Goal: Navigation & Orientation: Understand site structure

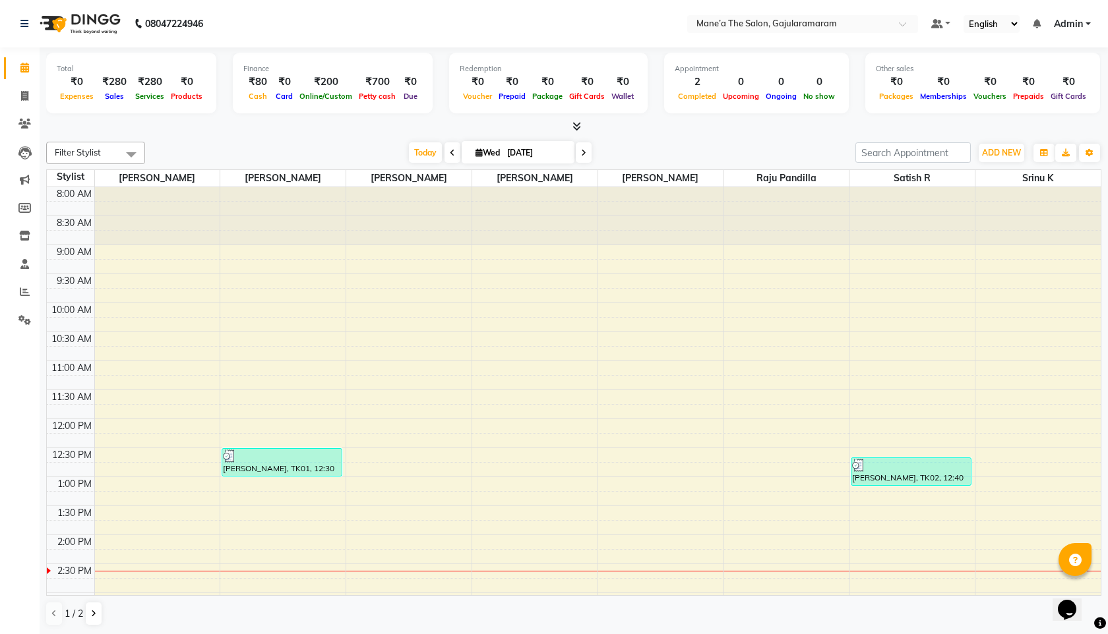
click at [20, 109] on li "Invoice" at bounding box center [20, 96] width 40 height 28
click at [23, 105] on link "Invoice" at bounding box center [20, 97] width 32 height 22
select select "8725"
select select "service"
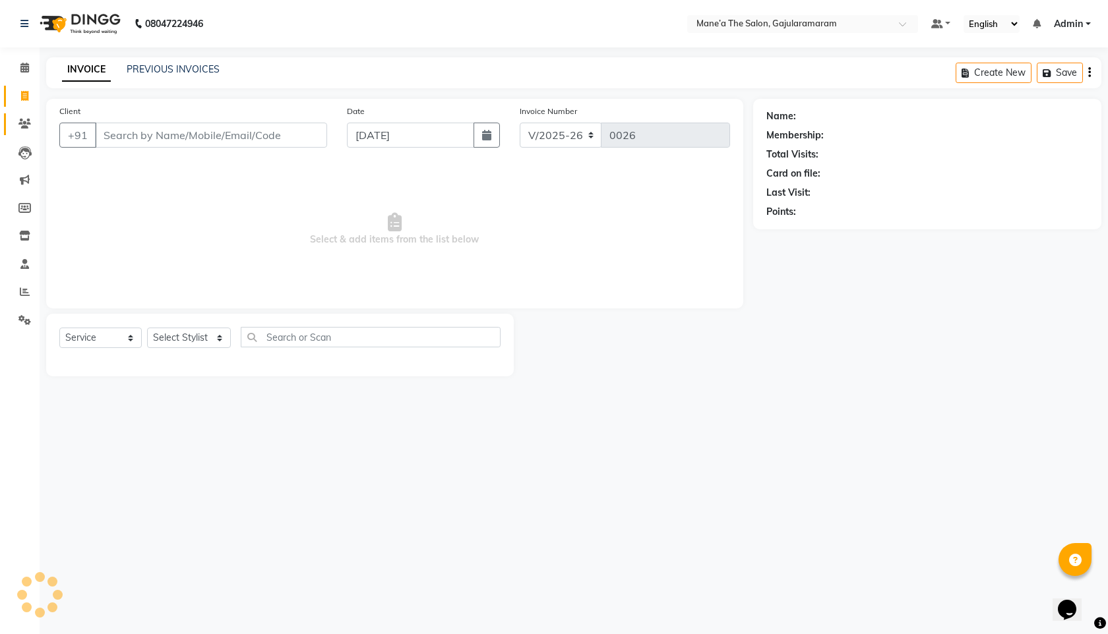
click at [25, 129] on span at bounding box center [24, 124] width 23 height 15
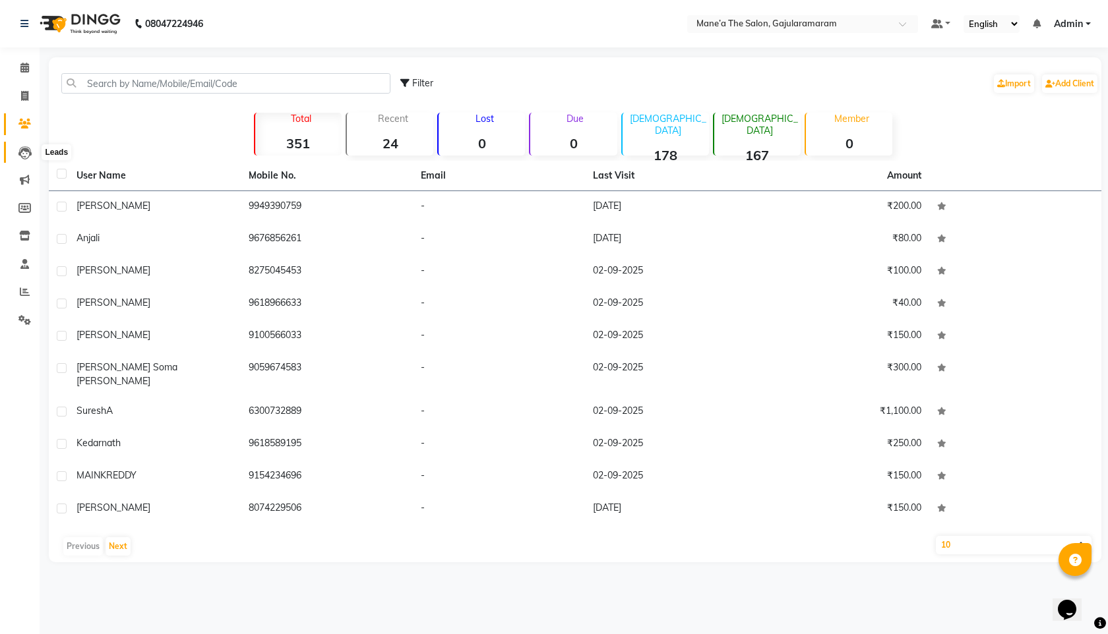
click at [19, 155] on icon at bounding box center [24, 152] width 13 height 13
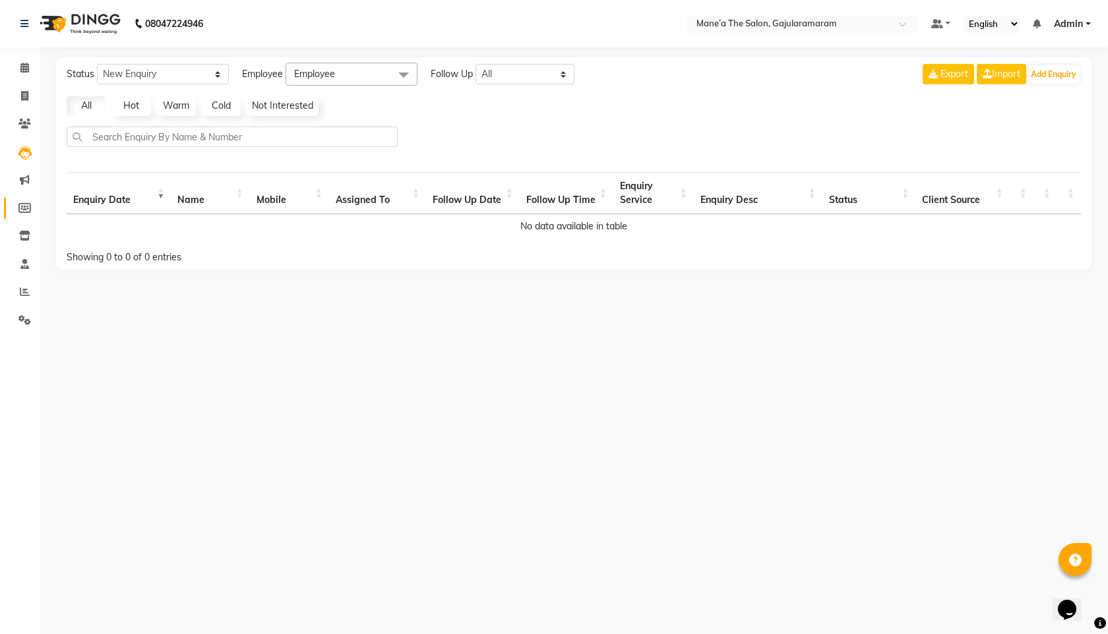
click at [30, 198] on link "Members" at bounding box center [20, 209] width 32 height 22
select select
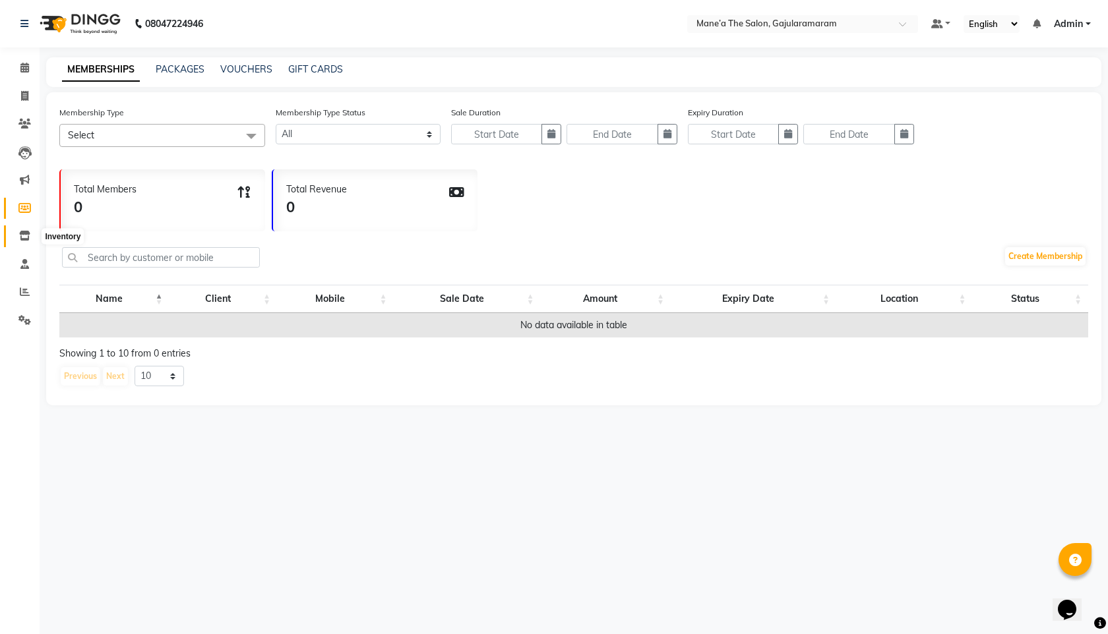
click at [23, 231] on icon at bounding box center [24, 236] width 11 height 10
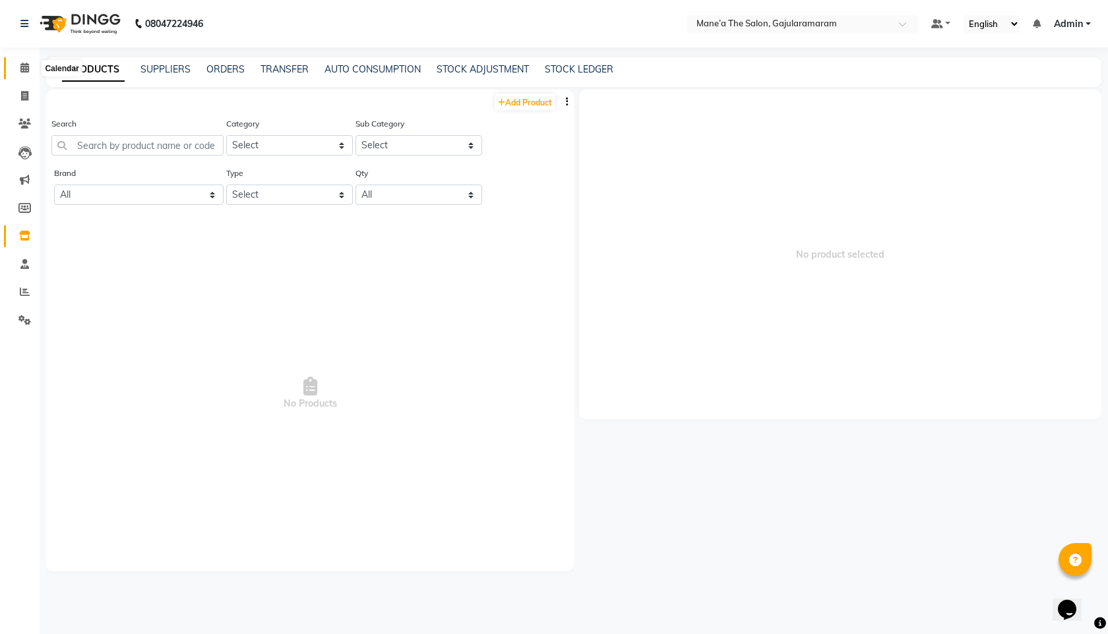
click at [24, 74] on span at bounding box center [24, 68] width 23 height 15
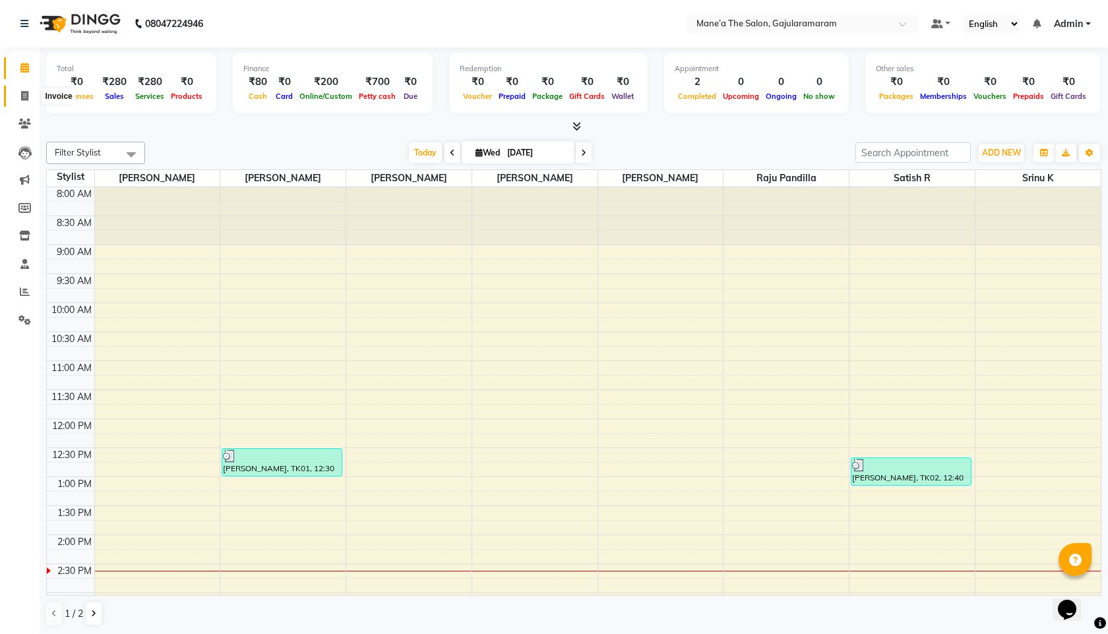
click at [27, 100] on icon at bounding box center [24, 96] width 7 height 10
select select "service"
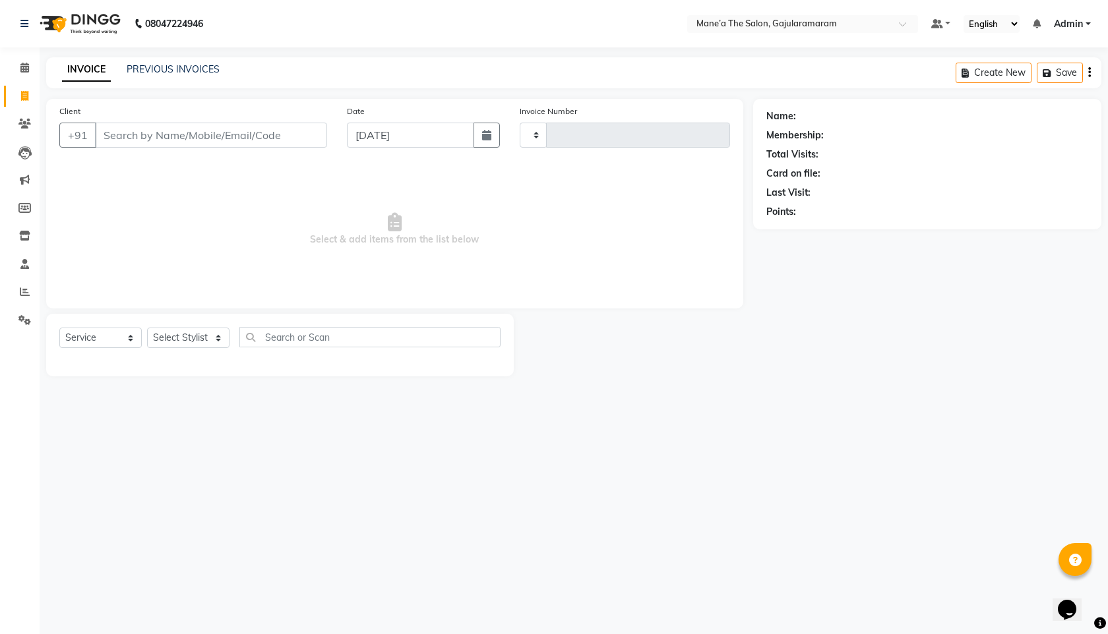
type input "0026"
select select "8725"
click at [31, 151] on span at bounding box center [24, 152] width 23 height 15
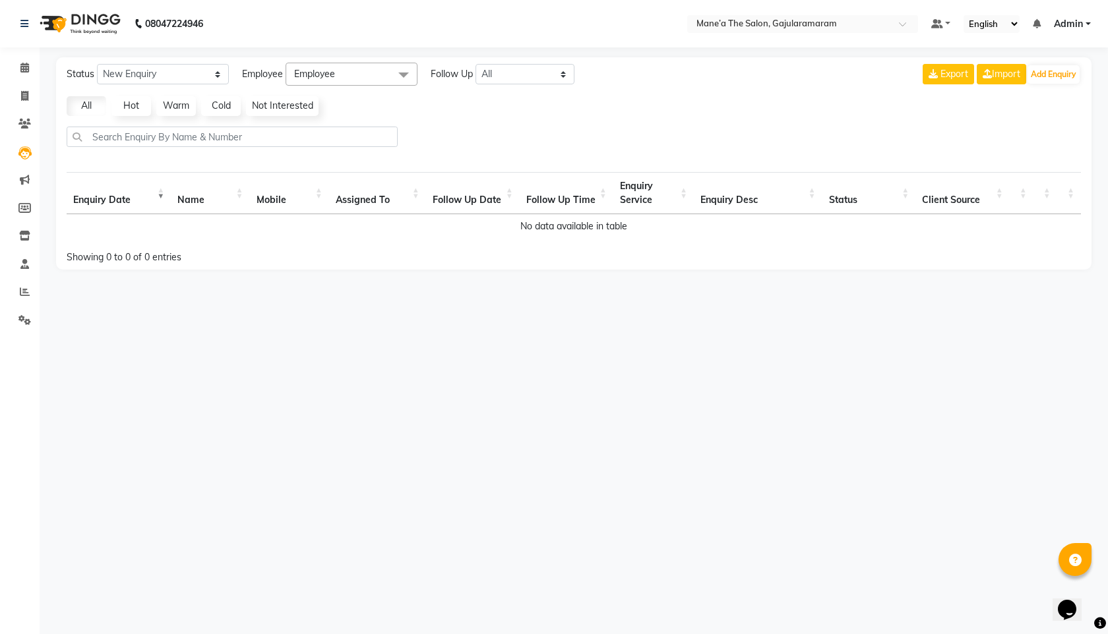
click at [15, 111] on li "Clients" at bounding box center [20, 124] width 40 height 28
click at [22, 119] on icon at bounding box center [24, 124] width 13 height 10
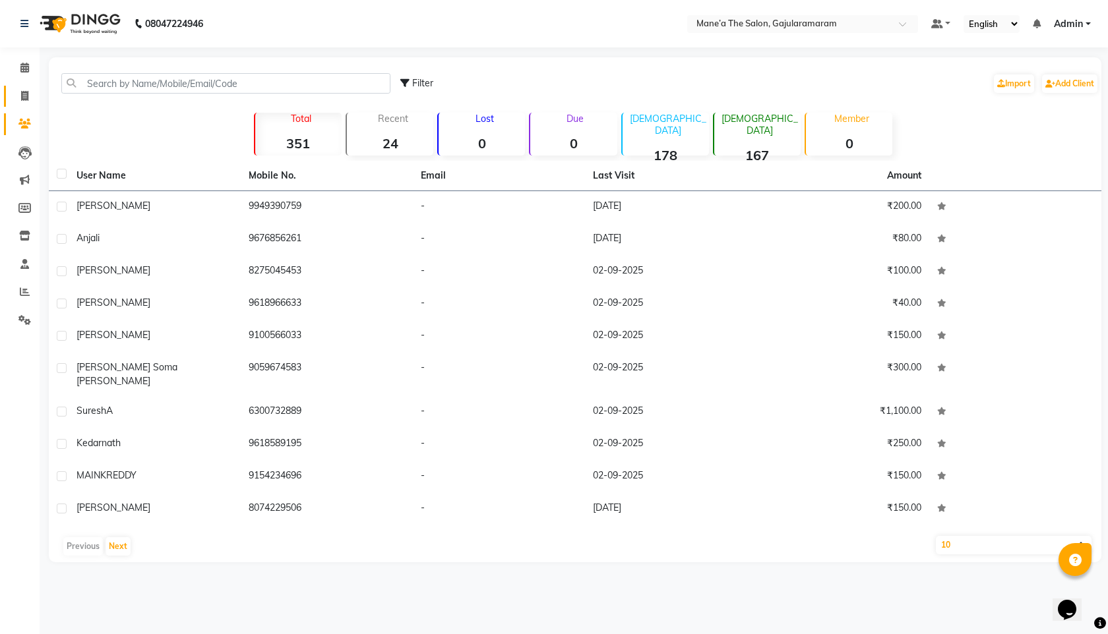
click at [32, 92] on span at bounding box center [24, 96] width 23 height 15
select select "service"
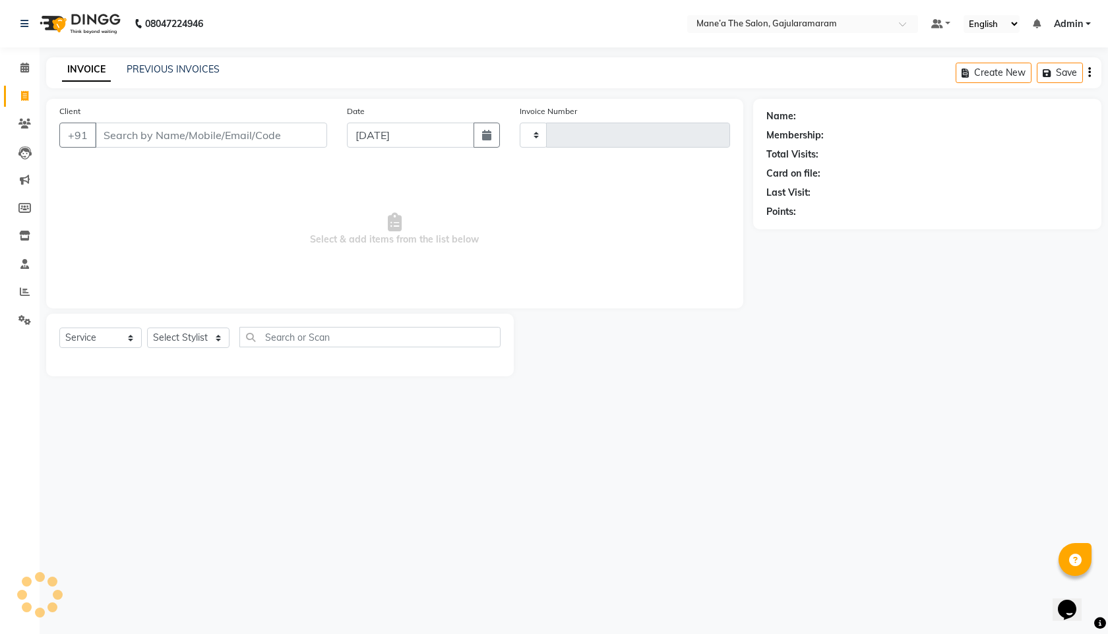
type input "0026"
select select "8725"
click at [24, 68] on icon at bounding box center [24, 68] width 9 height 10
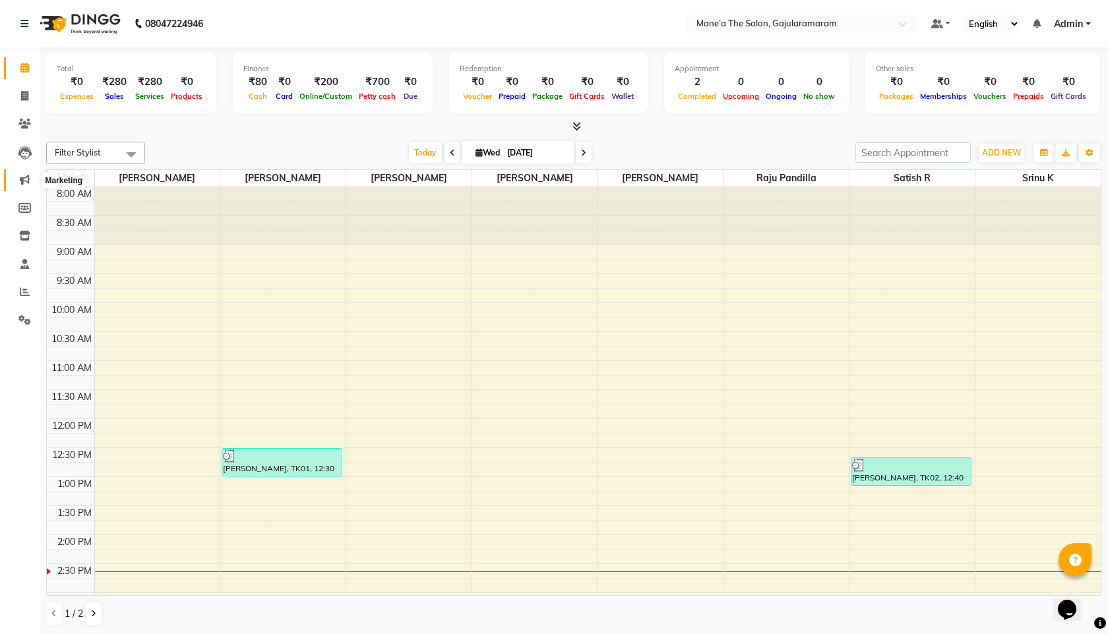
click at [30, 180] on span at bounding box center [24, 180] width 23 height 15
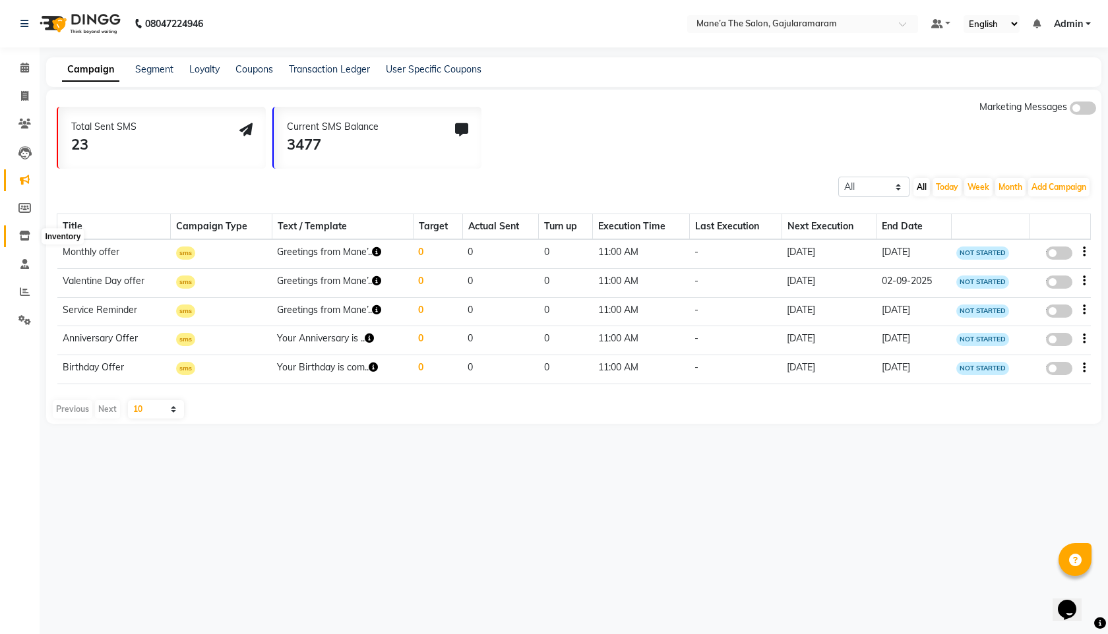
click at [24, 232] on icon at bounding box center [24, 236] width 11 height 10
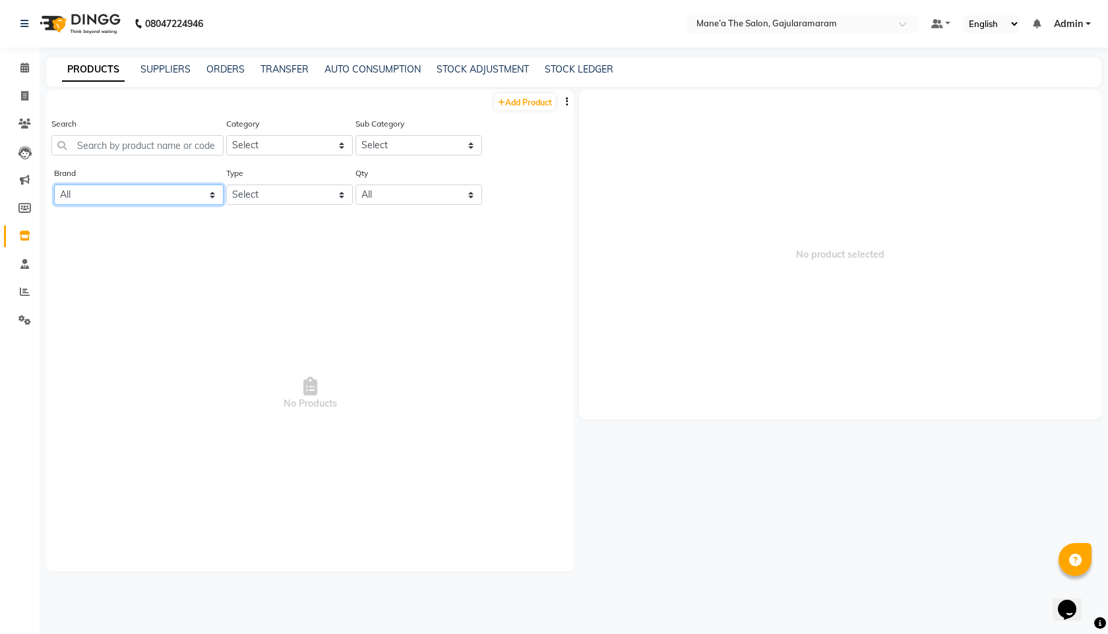
click at [133, 197] on select "All" at bounding box center [138, 195] width 169 height 20
click at [195, 147] on input "text" at bounding box center [137, 145] width 172 height 20
click at [294, 146] on select "Select Casmara Hair Makeup Personal Care Appliances [PERSON_NAME] Waxing Dispos…" at bounding box center [289, 145] width 127 height 20
click at [226, 135] on select "Select Casmara Hair Makeup Personal Care Appliances [PERSON_NAME] Waxing Dispos…" at bounding box center [289, 145] width 127 height 20
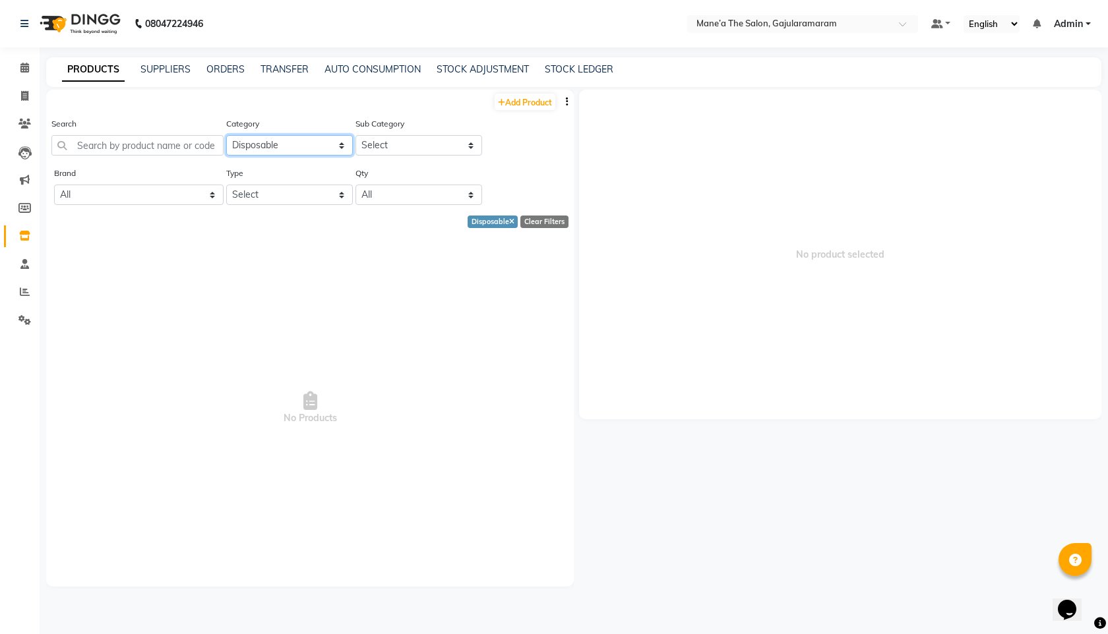
click at [275, 148] on select "Select Casmara Hair Makeup Personal Care Appliances [PERSON_NAME] Waxing Dispos…" at bounding box center [289, 145] width 127 height 20
click at [226, 135] on select "Select Casmara Hair Makeup Personal Care Appliances [PERSON_NAME] Waxing Dispos…" at bounding box center [289, 145] width 127 height 20
click at [286, 143] on select "Select Casmara Hair Makeup Personal Care Appliances [PERSON_NAME] Waxing Dispos…" at bounding box center [289, 145] width 127 height 20
select select "828701100"
click at [226, 135] on select "Select Casmara Hair Makeup Personal Care Appliances [PERSON_NAME] Waxing Dispos…" at bounding box center [289, 145] width 127 height 20
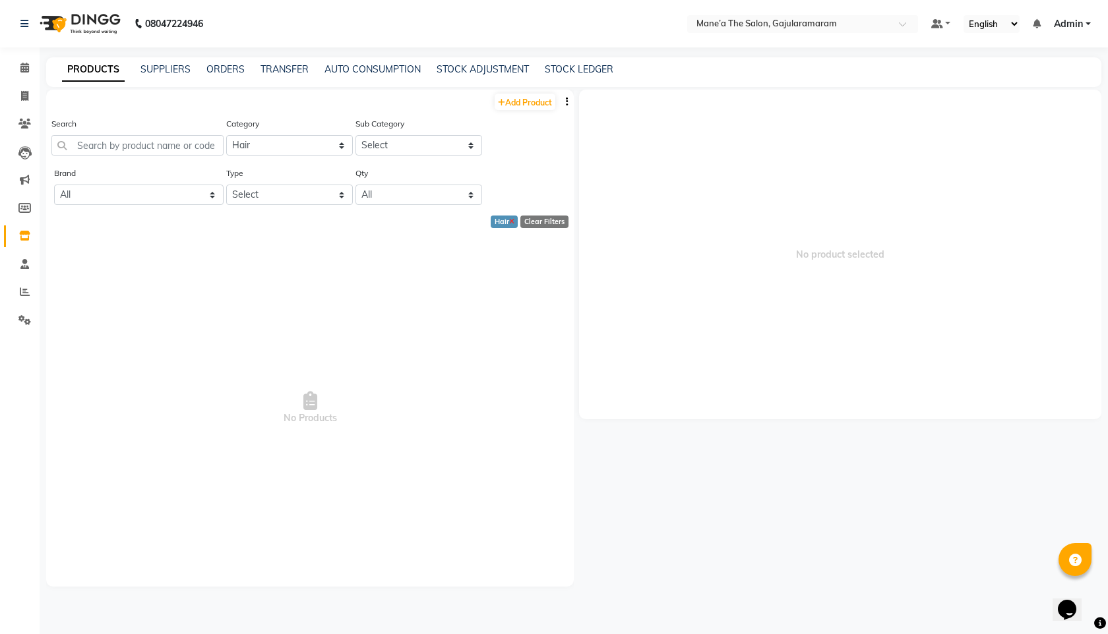
click at [512, 222] on icon at bounding box center [511, 222] width 5 height 7
select select
click at [192, 78] on div "PRODUCTS SUPPLIERS ORDERS TRANSFER AUTO CONSUMPTION STOCK ADJUSTMENT STOCK LEDG…" at bounding box center [573, 72] width 1055 height 30
click at [234, 106] on div "Add Product" at bounding box center [309, 101] width 527 height 22
click at [175, 65] on link "SUPPLIERS" at bounding box center [165, 69] width 50 height 12
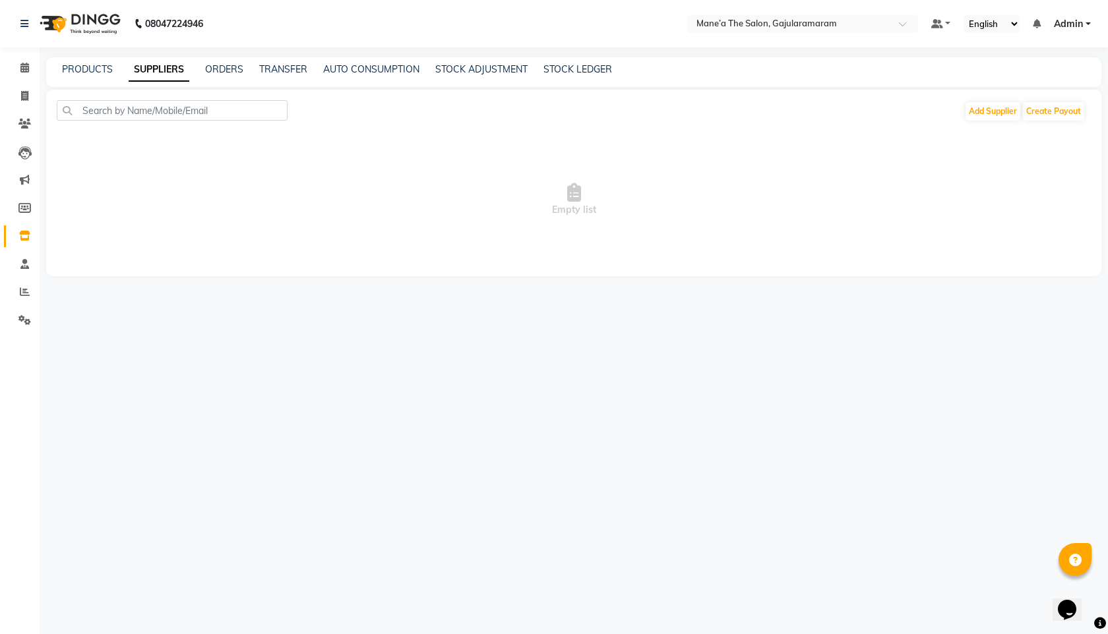
click at [515, 76] on div "PRODUCTS SUPPLIERS ORDERS TRANSFER AUTO CONSUMPTION STOCK ADJUSTMENT STOCK LEDG…" at bounding box center [573, 72] width 1055 height 30
click at [495, 75] on div "STOCK ADJUSTMENT" at bounding box center [481, 70] width 92 height 14
click at [489, 66] on link "STOCK ADJUSTMENT" at bounding box center [481, 69] width 92 height 12
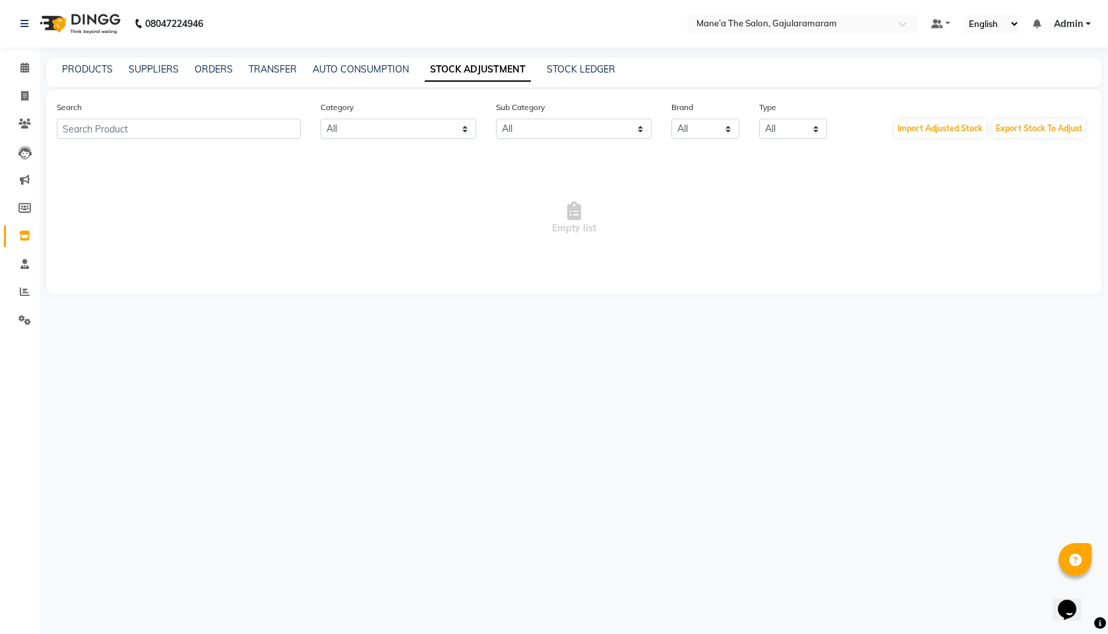
click at [371, 61] on div "PRODUCTS SUPPLIERS ORDERS TRANSFER AUTO CONSUMPTION STOCK ADJUSTMENT STOCK LEDG…" at bounding box center [573, 72] width 1055 height 30
click at [368, 76] on div "AUTO CONSUMPTION" at bounding box center [361, 70] width 96 height 14
click at [342, 70] on link "AUTO CONSUMPTION" at bounding box center [361, 69] width 96 height 12
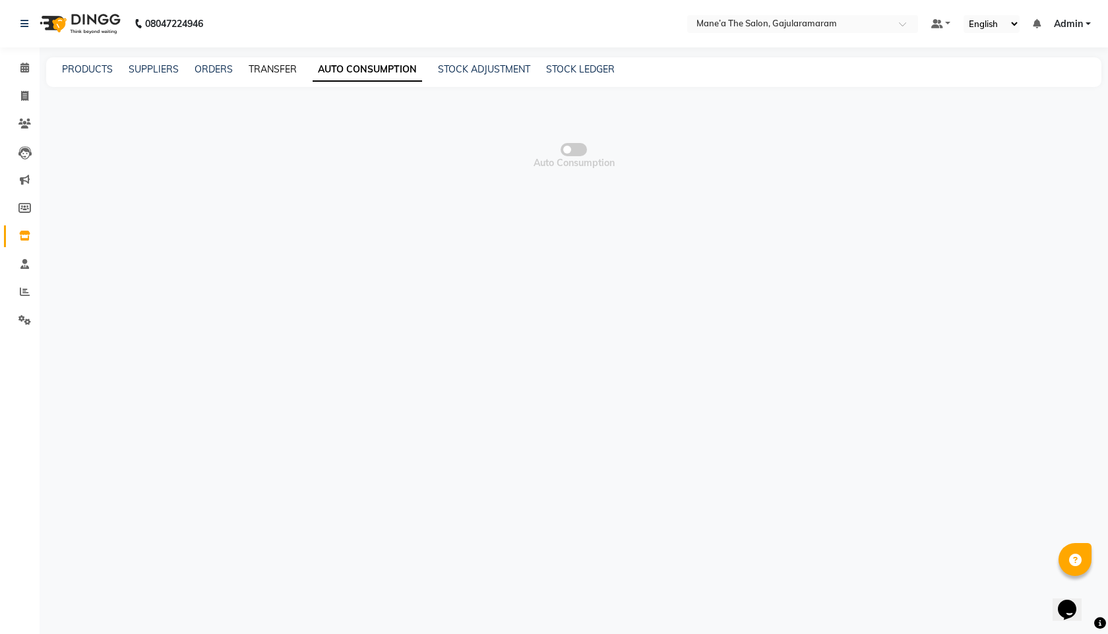
click at [251, 69] on link "TRANSFER" at bounding box center [273, 69] width 48 height 12
select select "sender"
click at [215, 73] on link "ORDERS" at bounding box center [214, 69] width 38 height 12
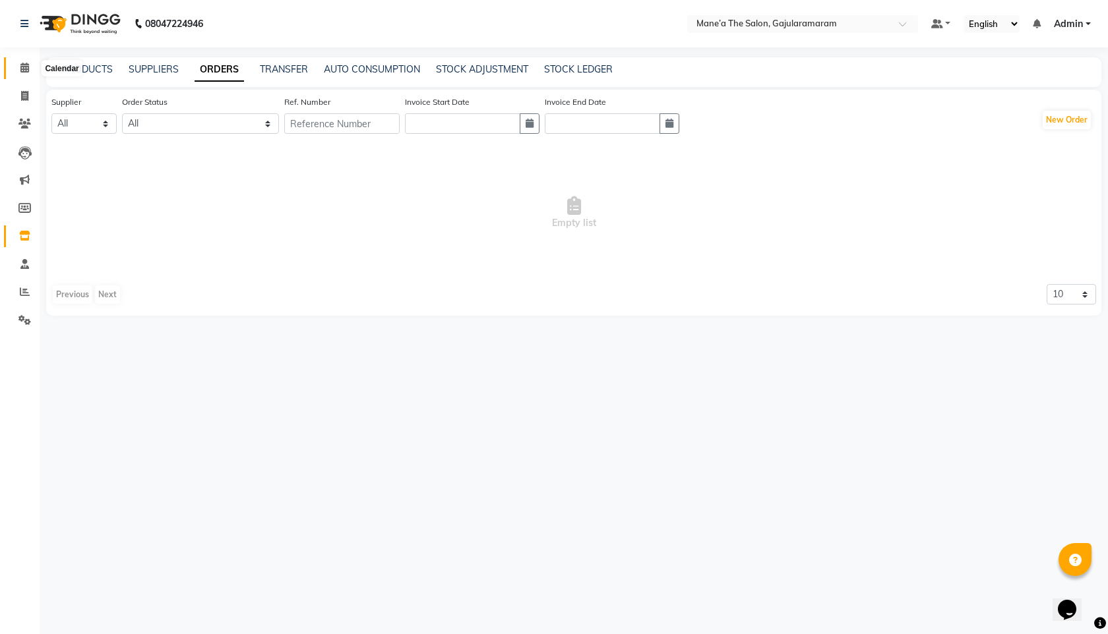
click at [16, 75] on span at bounding box center [24, 68] width 23 height 15
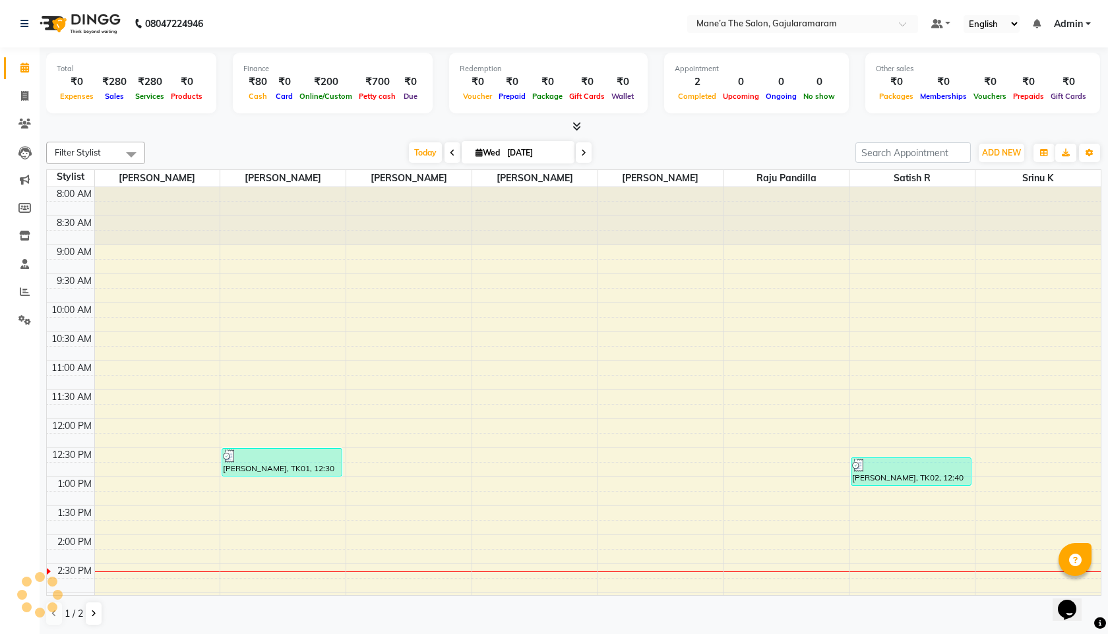
click at [179, 80] on div "₹0" at bounding box center [186, 82] width 38 height 15
click at [198, 92] on span "Products" at bounding box center [186, 96] width 38 height 9
click at [326, 94] on span "Online/Custom" at bounding box center [325, 96] width 59 height 9
click at [80, 89] on div "Expenses" at bounding box center [77, 96] width 40 height 14
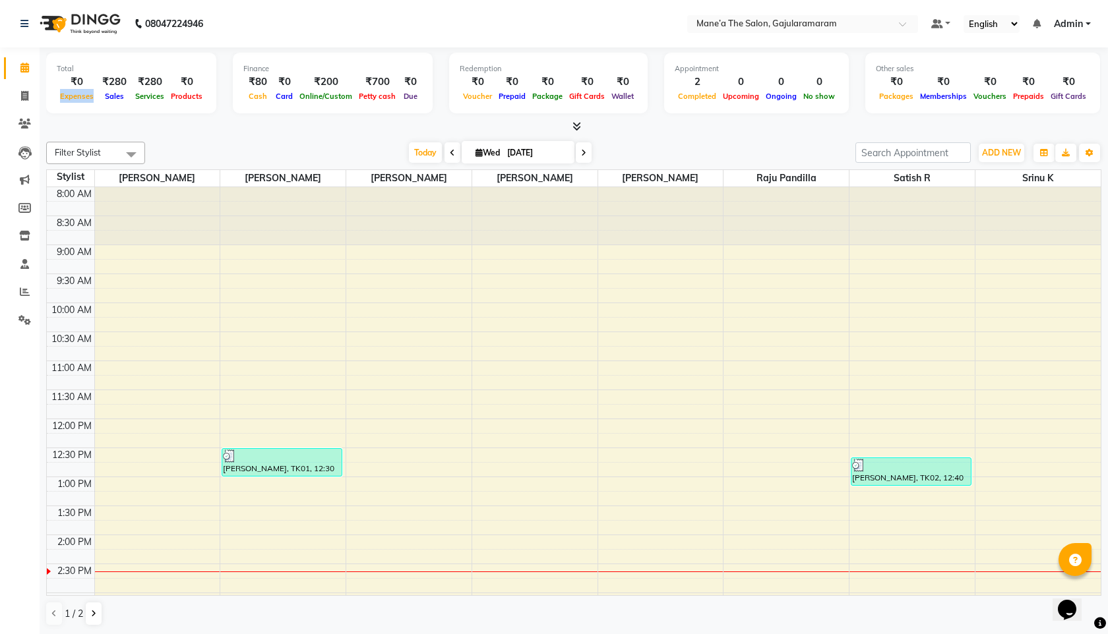
click at [80, 89] on div "Expenses" at bounding box center [77, 96] width 40 height 14
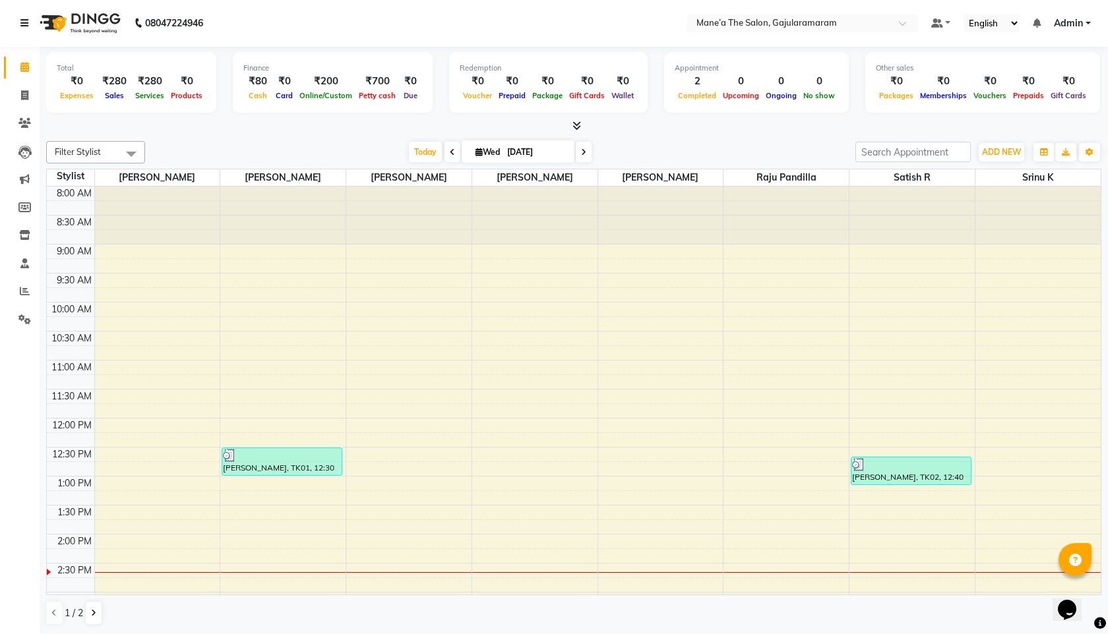
click at [26, 15] on link at bounding box center [26, 23] width 13 height 37
